Goal: Use online tool/utility: Utilize a website feature to perform a specific function

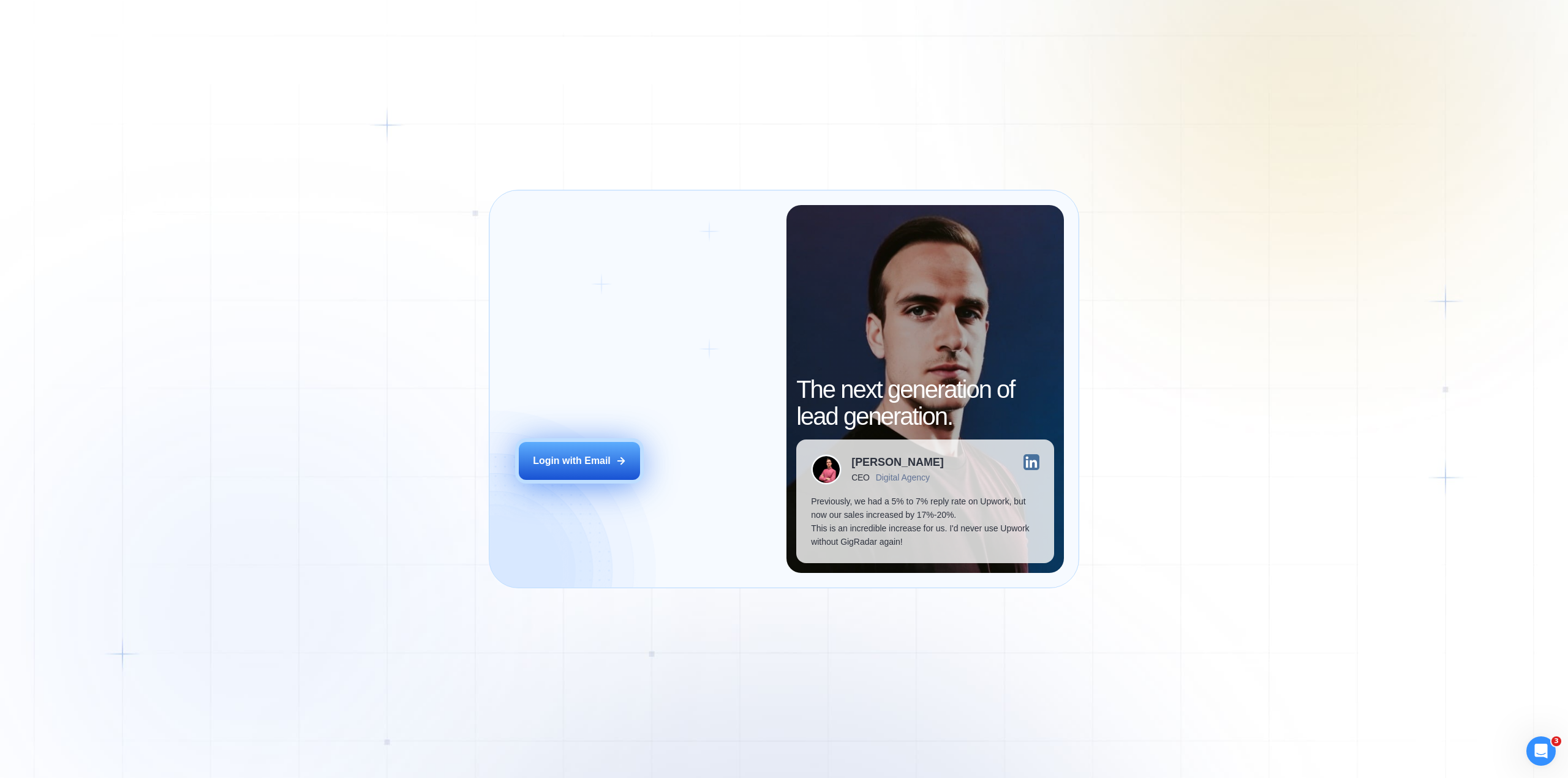
click at [593, 452] on button "Login with Email" at bounding box center [579, 461] width 121 height 38
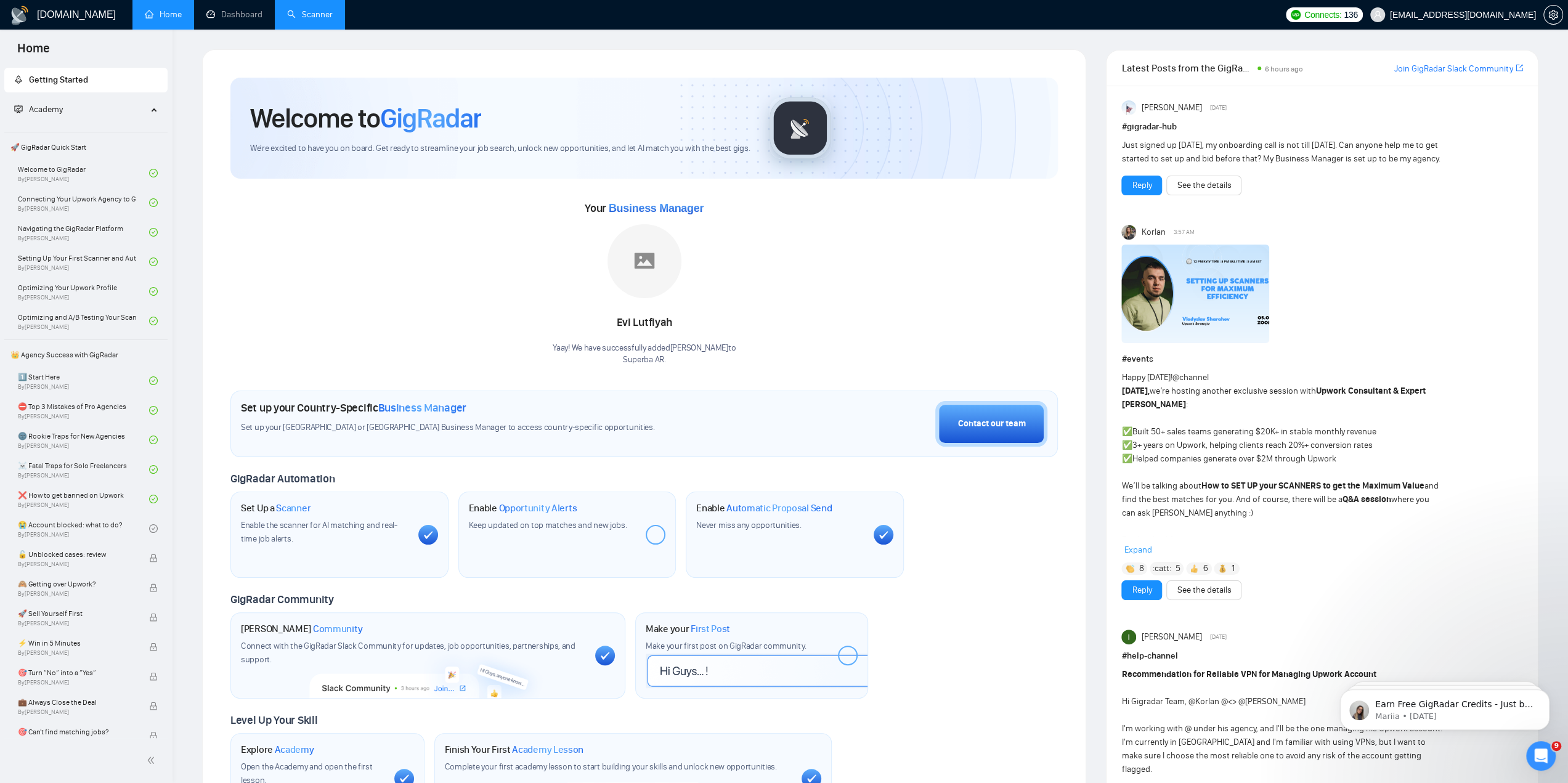
click at [329, 14] on link "Scanner" at bounding box center [309, 15] width 46 height 11
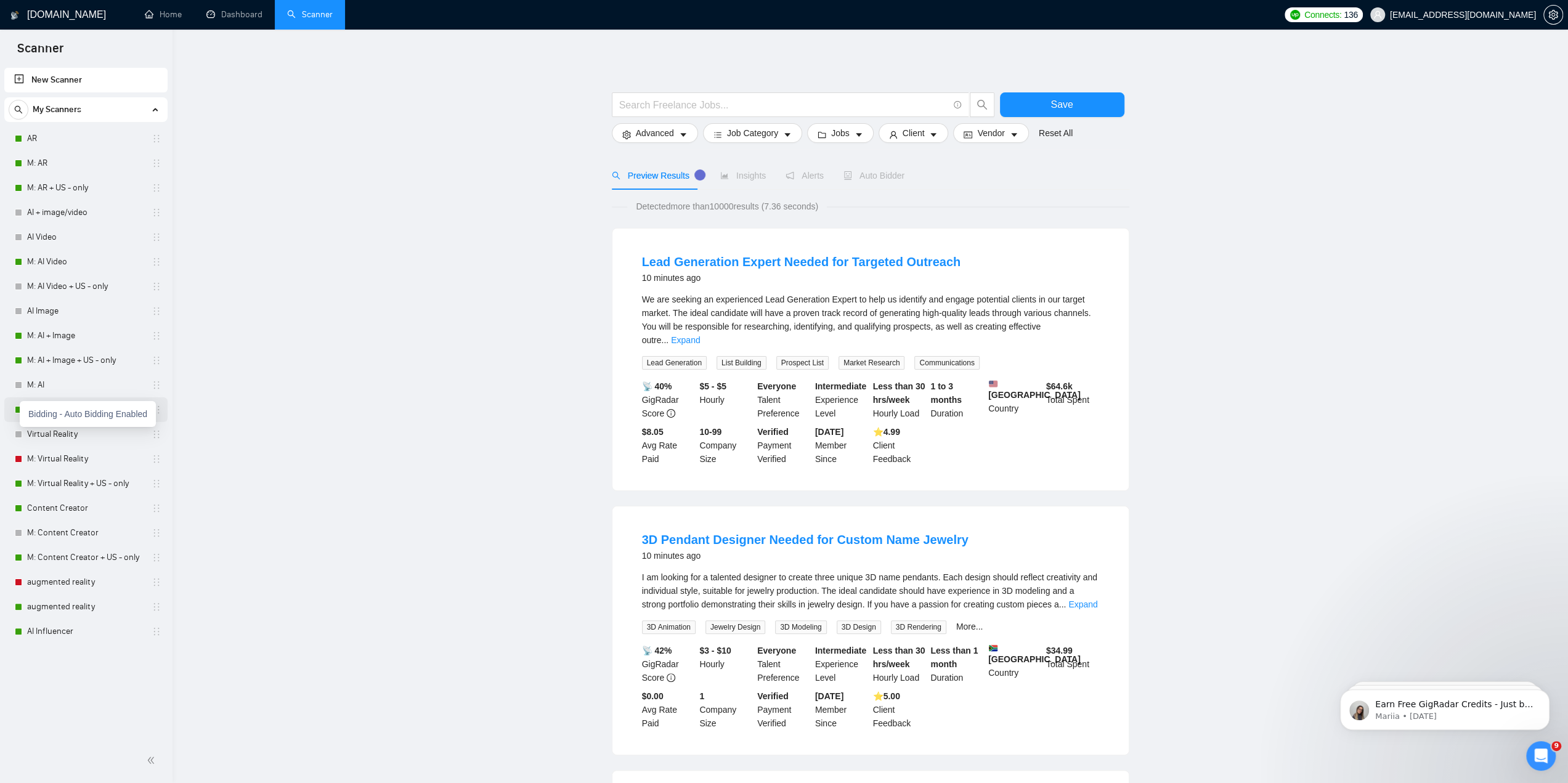
click at [17, 407] on div at bounding box center [19, 410] width 8 height 8
click at [19, 335] on div at bounding box center [19, 336] width 8 height 8
click at [32, 332] on link "M: AI + Image" at bounding box center [85, 335] width 117 height 25
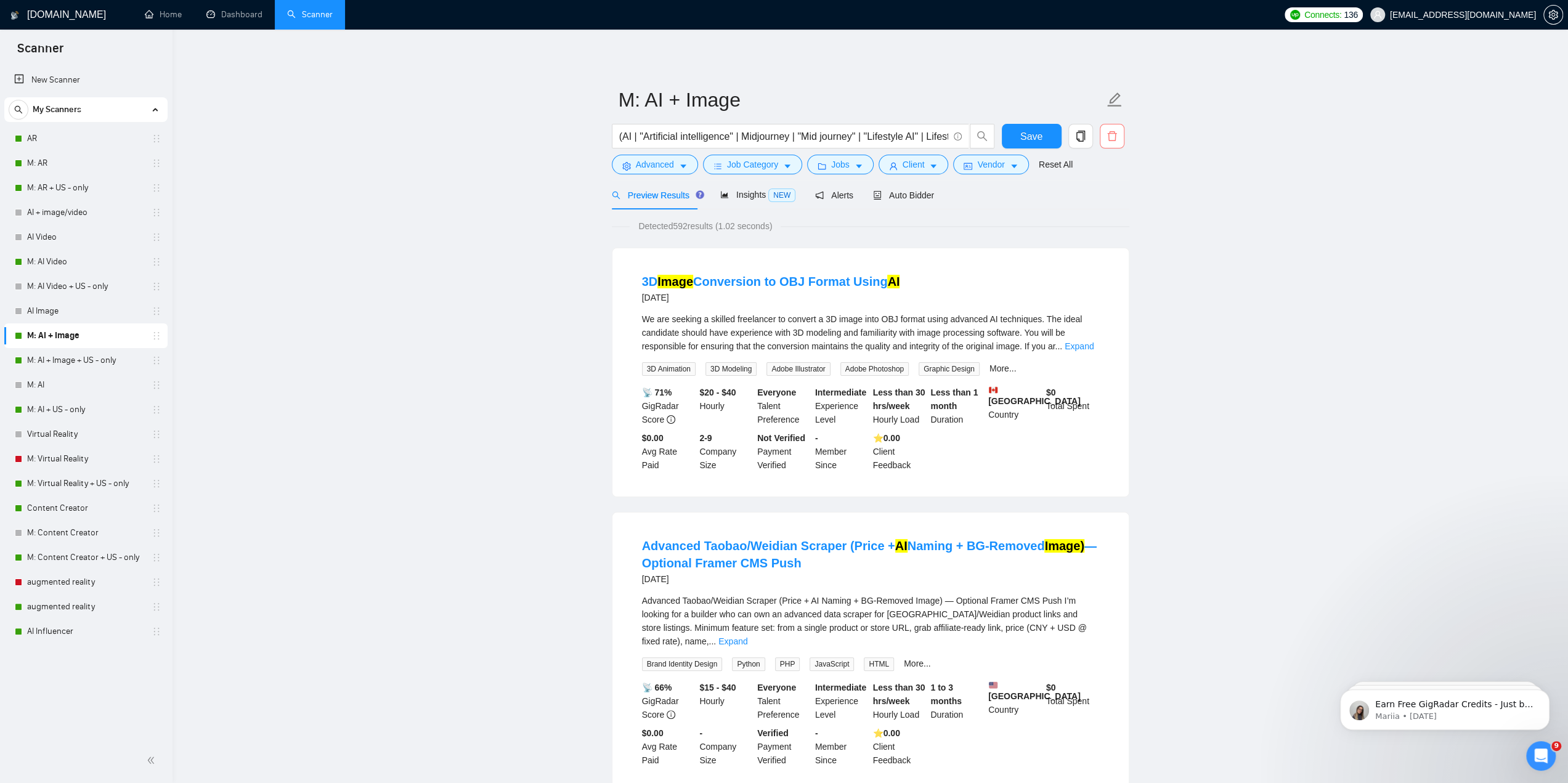
click at [1111, 141] on icon "delete" at bounding box center [1111, 136] width 9 height 10
click at [1095, 196] on button "Yes" at bounding box center [1104, 198] width 24 height 15
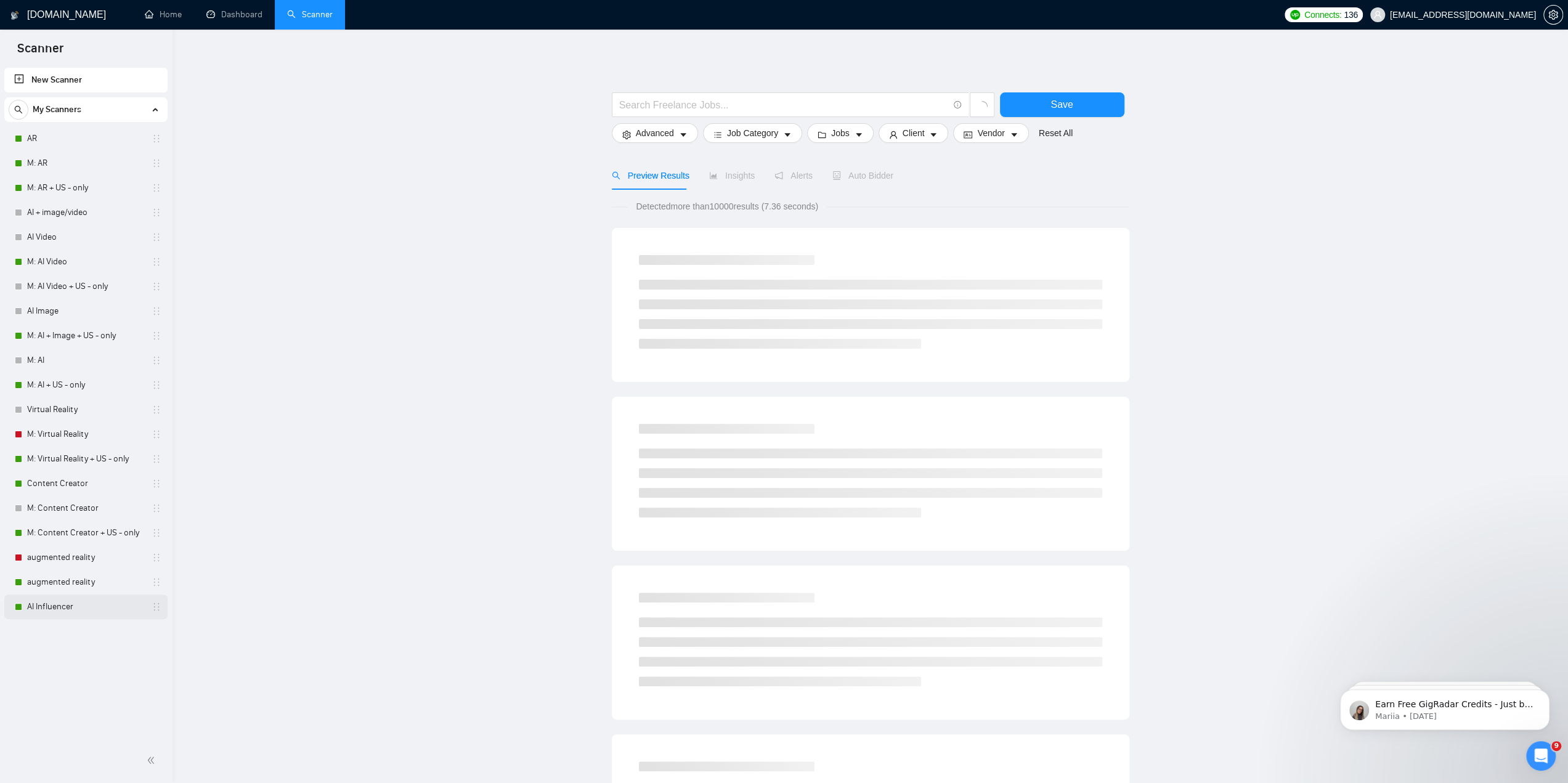
click at [47, 603] on link "AI Influencer" at bounding box center [85, 607] width 117 height 25
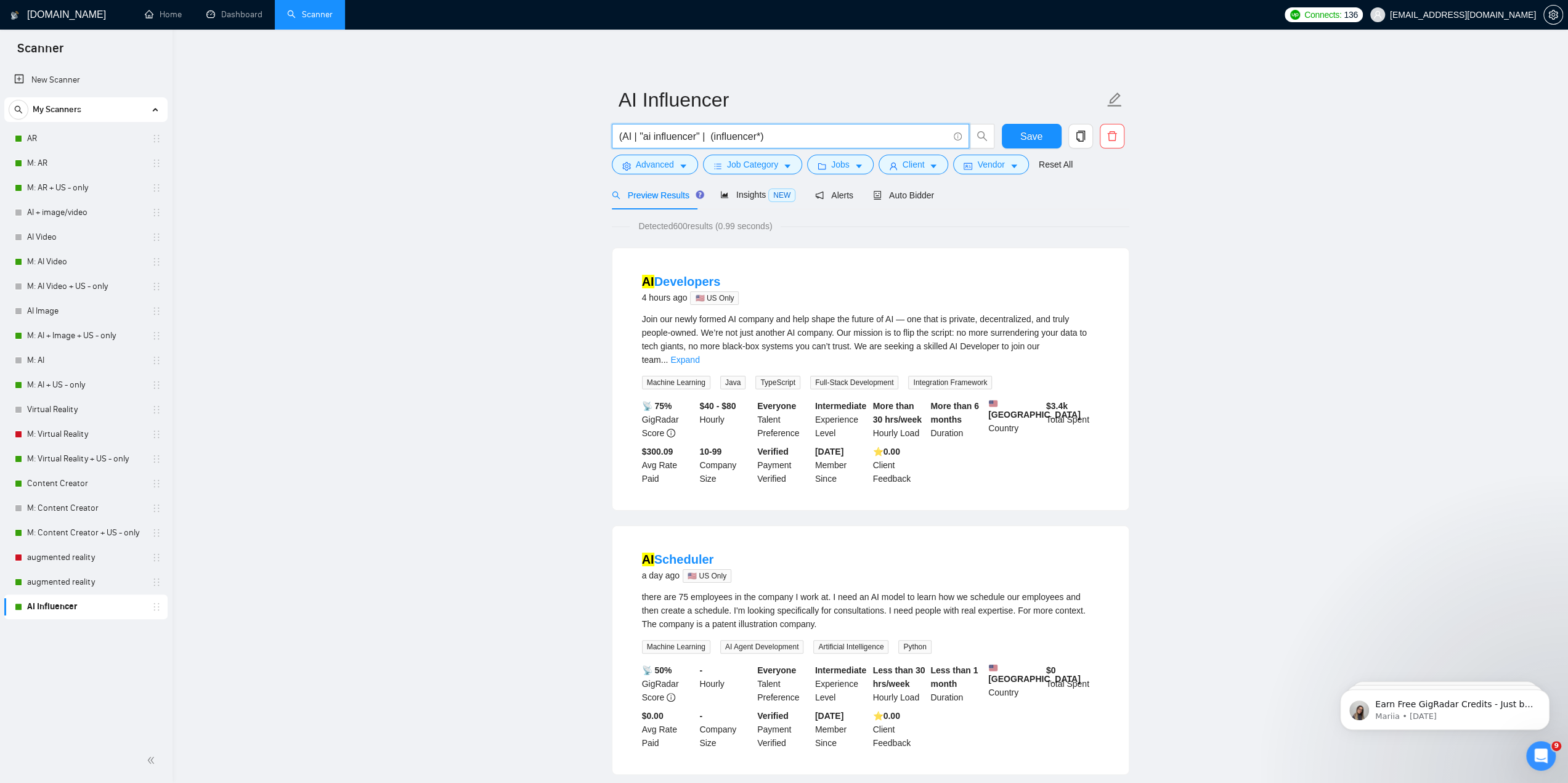
click at [713, 135] on input "(AI | "ai influencer" | (influencer*)" at bounding box center [784, 137] width 329 height 15
type input "(AI | "ai influencer" | (ai influencer*)"
click at [1046, 138] on button "Save" at bounding box center [1031, 136] width 60 height 25
click at [41, 161] on link "M: AR" at bounding box center [85, 163] width 117 height 25
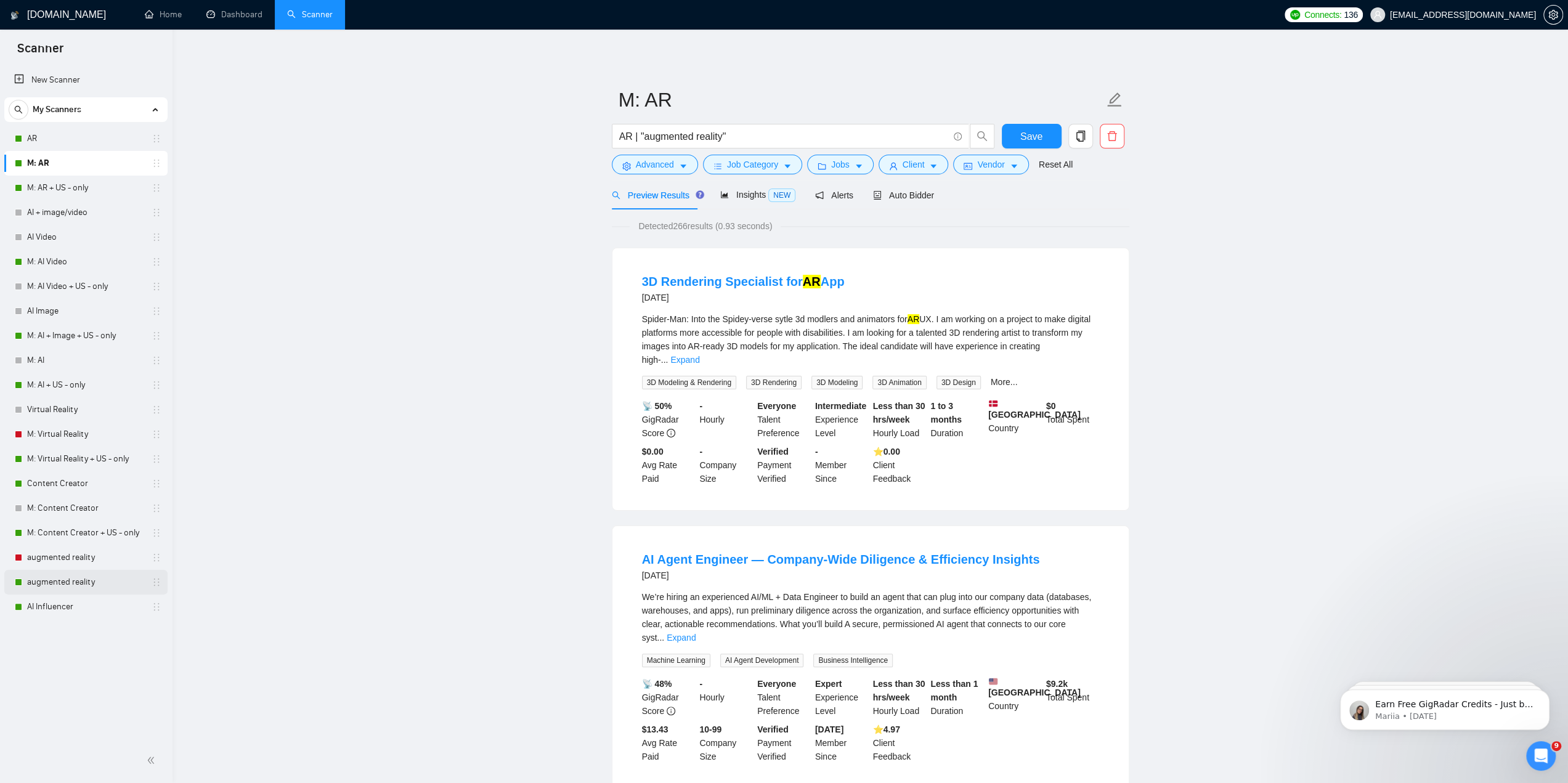
click at [47, 586] on link "augmented reality" at bounding box center [85, 582] width 117 height 25
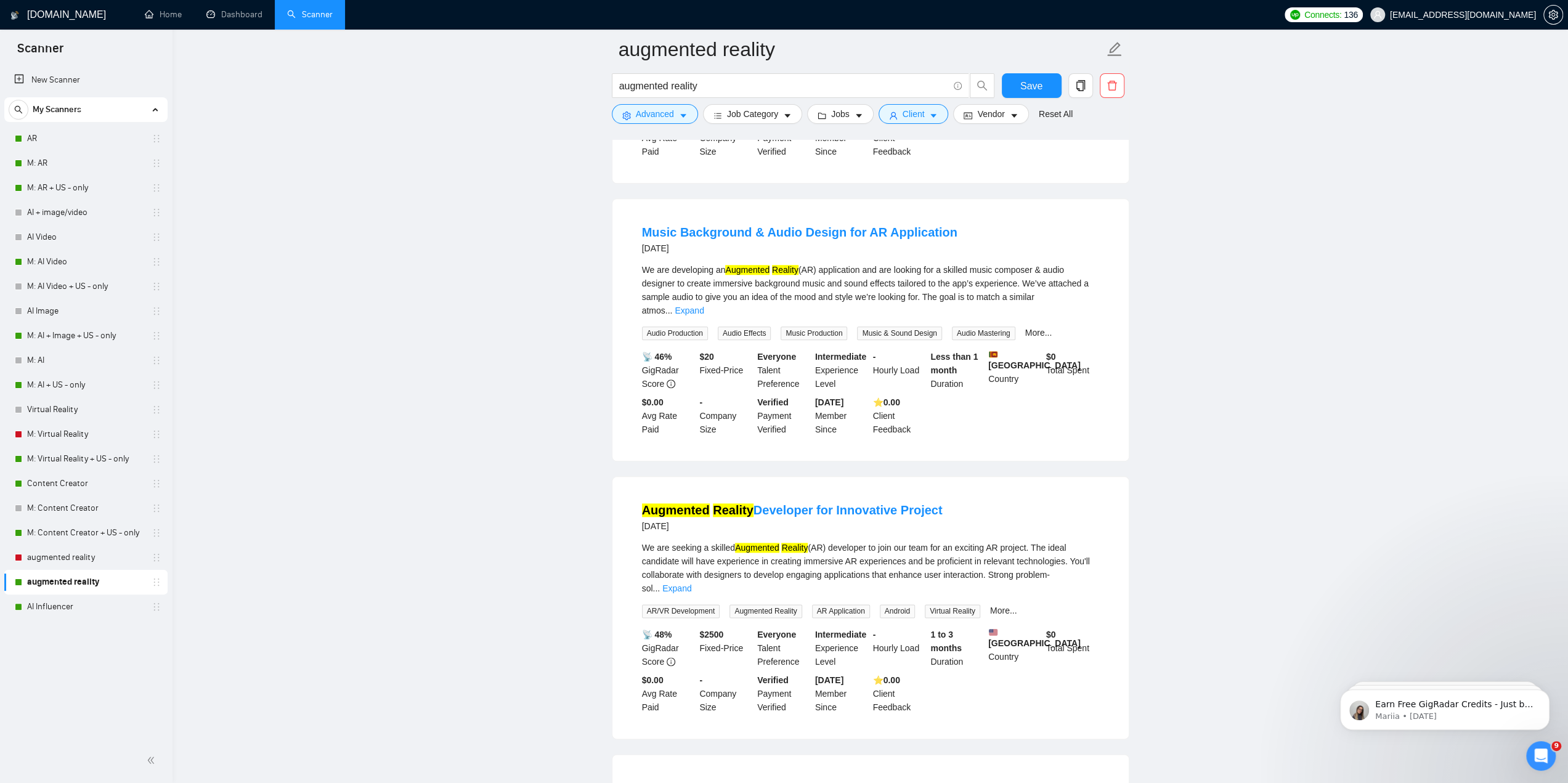
scroll to position [1417, 0]
